Goal: Navigation & Orientation: Find specific page/section

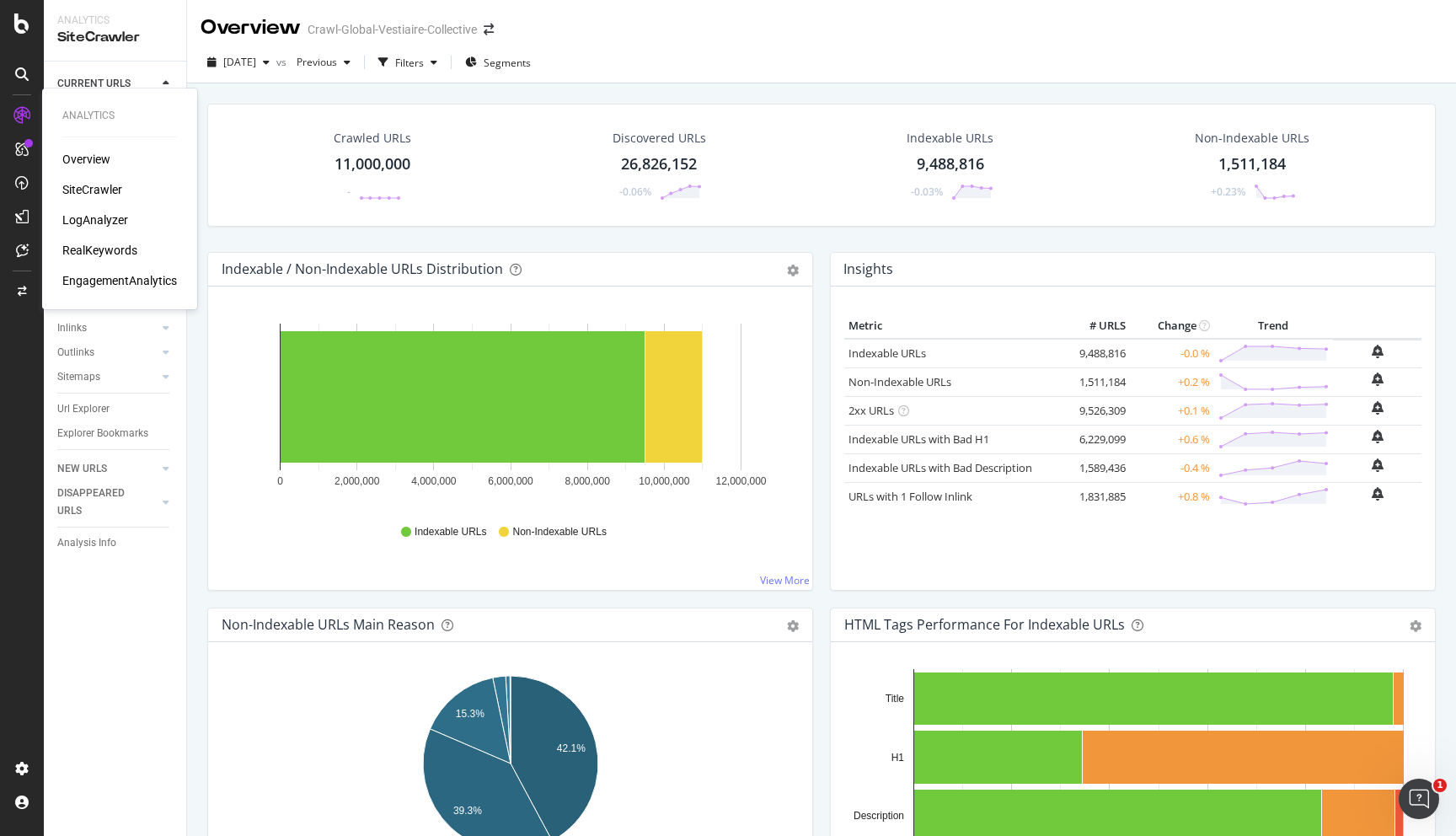
click at [96, 191] on div "SiteCrawler" at bounding box center [92, 189] width 60 height 17
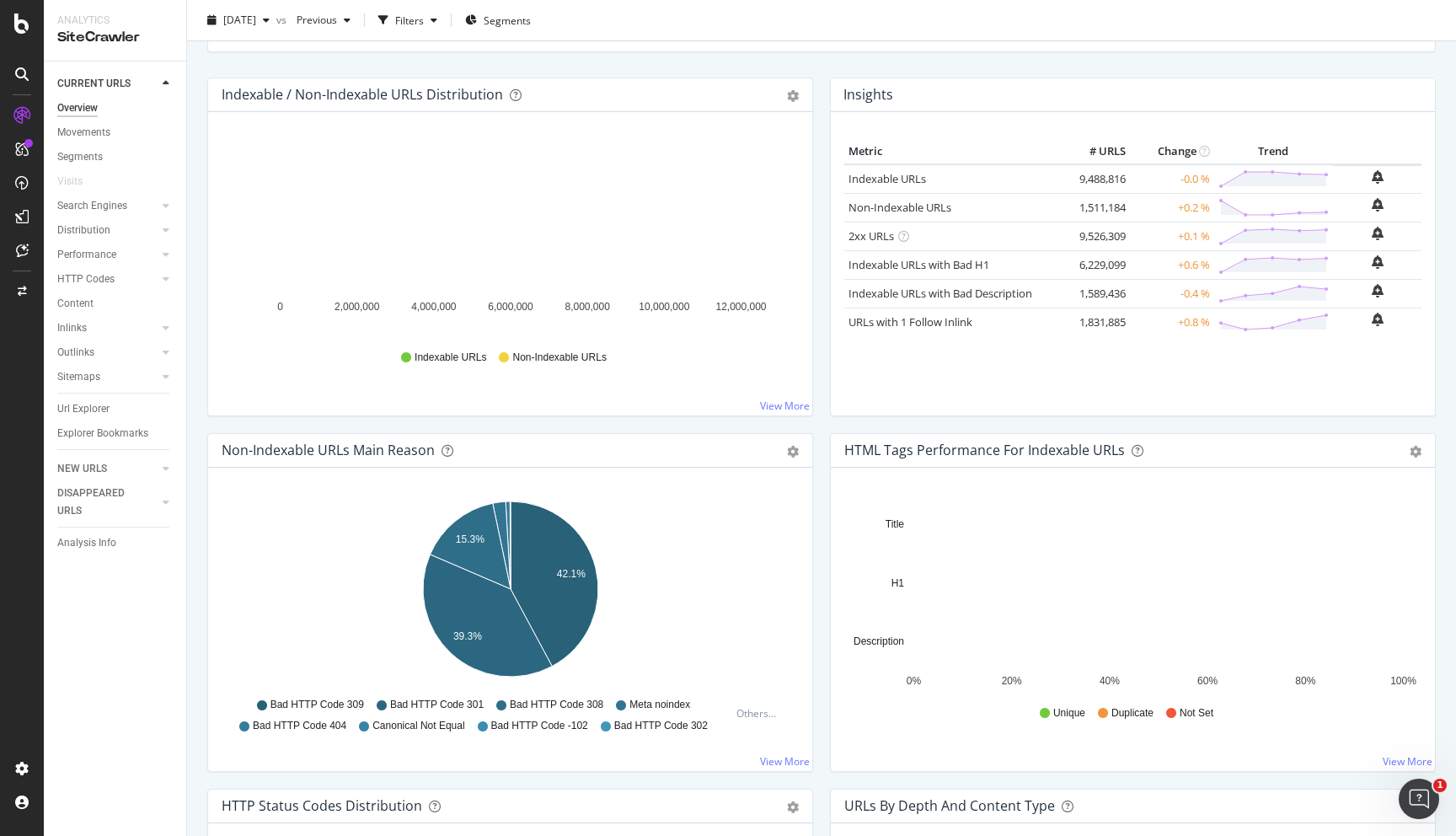
scroll to position [182, 0]
